Goal: Information Seeking & Learning: Learn about a topic

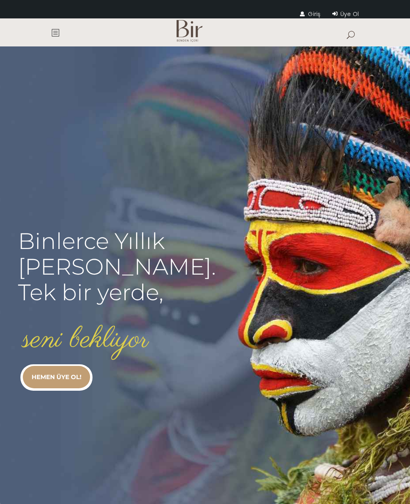
click at [306, 16] on link "Giriş" at bounding box center [310, 14] width 20 height 8
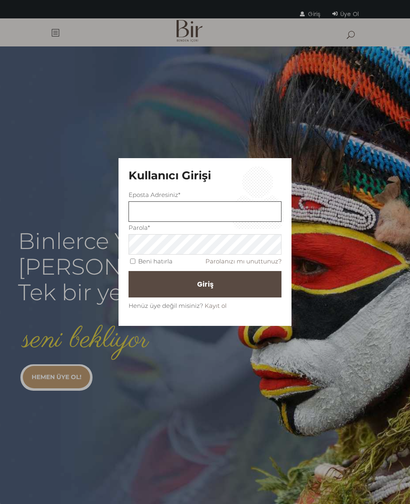
click at [189, 207] on input "text" at bounding box center [204, 211] width 153 height 20
click at [159, 214] on input "text" at bounding box center [204, 211] width 153 height 20
type input "basak.bozkurt@bevent.com.tr"
click at [205, 284] on button "Giriş" at bounding box center [204, 284] width 153 height 26
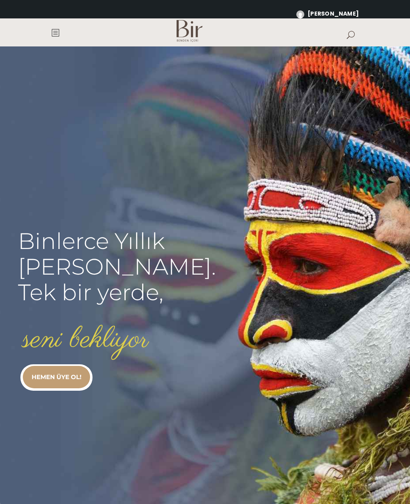
click at [52, 31] on span at bounding box center [55, 32] width 8 height 8
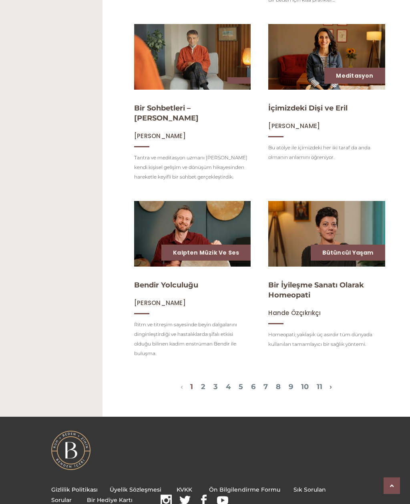
scroll to position [659, 0]
click at [201, 386] on link "2" at bounding box center [203, 386] width 4 height 9
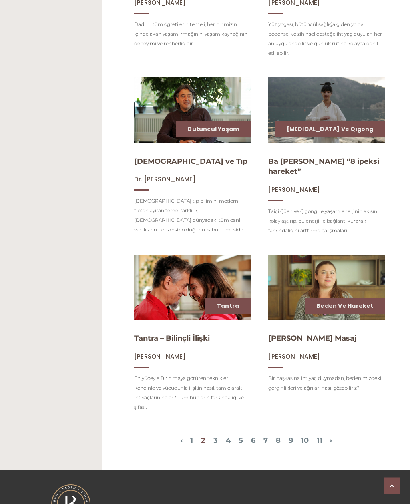
scroll to position [596, 0]
click at [213, 436] on link "3" at bounding box center [215, 440] width 4 height 9
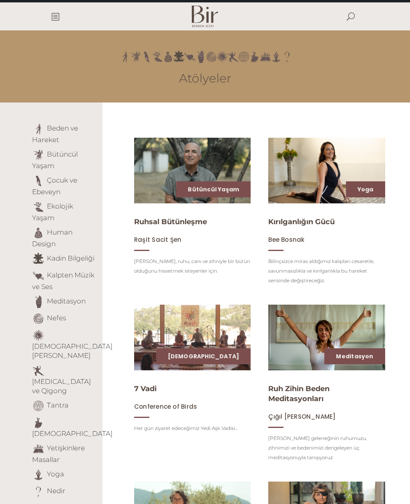
scroll to position [0, 0]
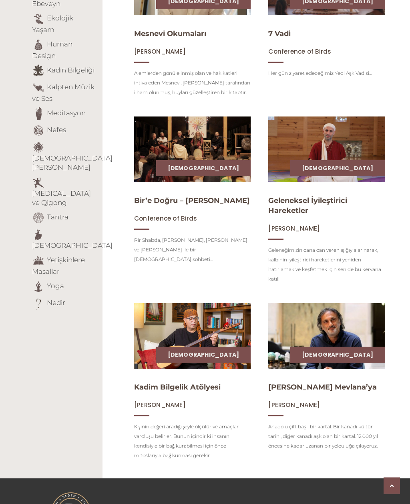
scroll to position [204, 0]
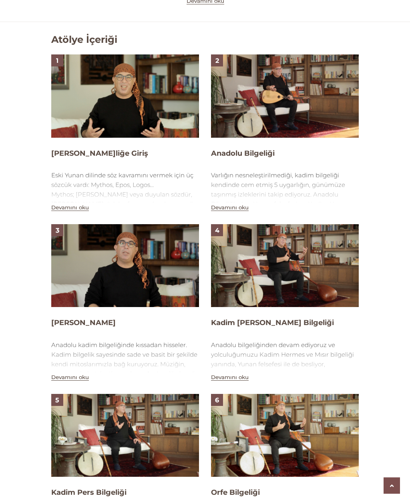
scroll to position [541, 0]
